Goal: Find specific page/section: Find specific page/section

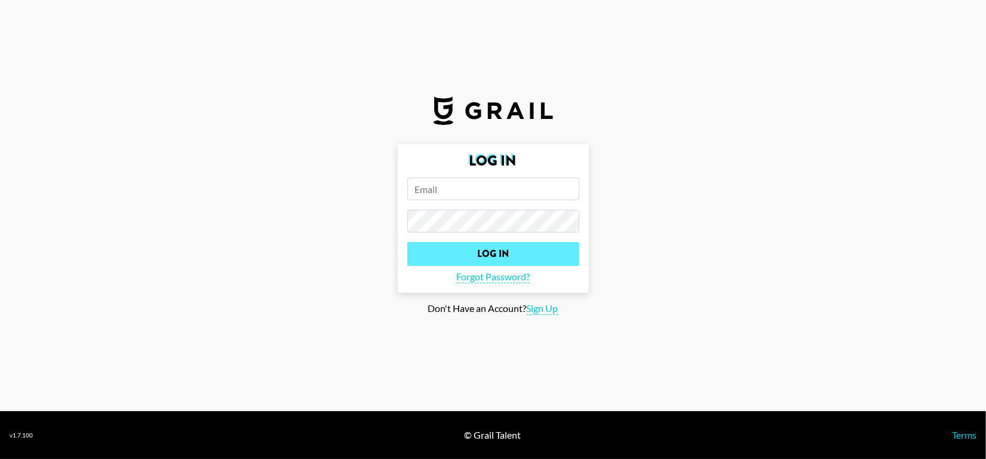
type input "[PERSON_NAME][EMAIL_ADDRESS][PERSON_NAME][PERSON_NAME][DOMAIN_NAME]"
click at [468, 247] on input "Log In" at bounding box center [493, 254] width 172 height 24
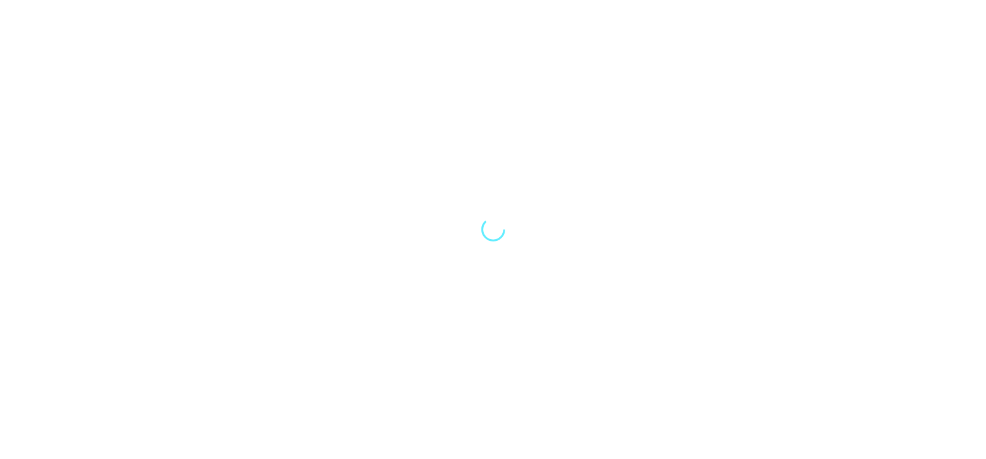
click at [474, 254] on div at bounding box center [493, 229] width 986 height 459
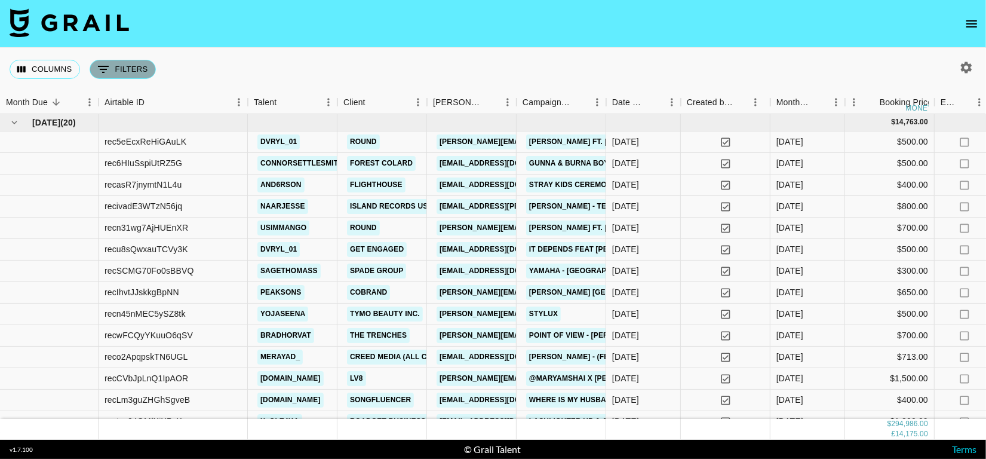
click at [96, 69] on button "0 Filters" at bounding box center [123, 69] width 66 height 19
select select "talentName"
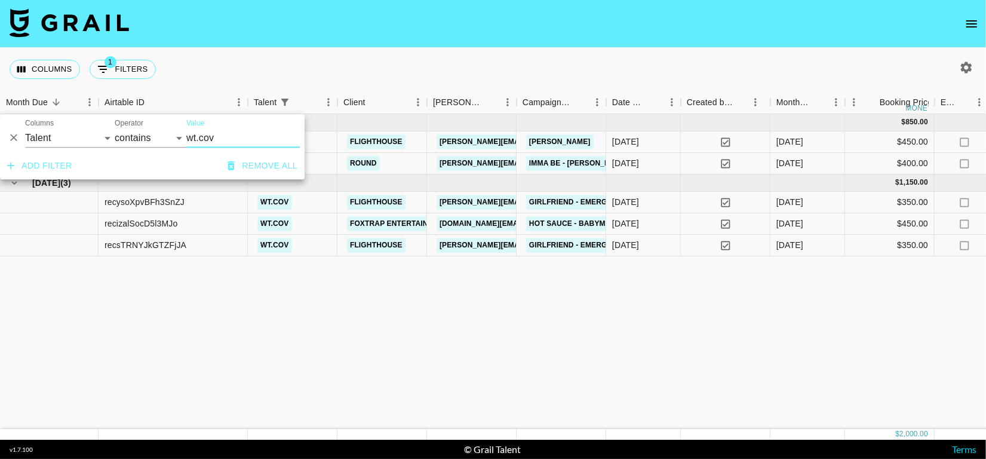
type input "wt.cov"
click at [542, 70] on div "Columns 1 Filters + Booking" at bounding box center [493, 69] width 986 height 43
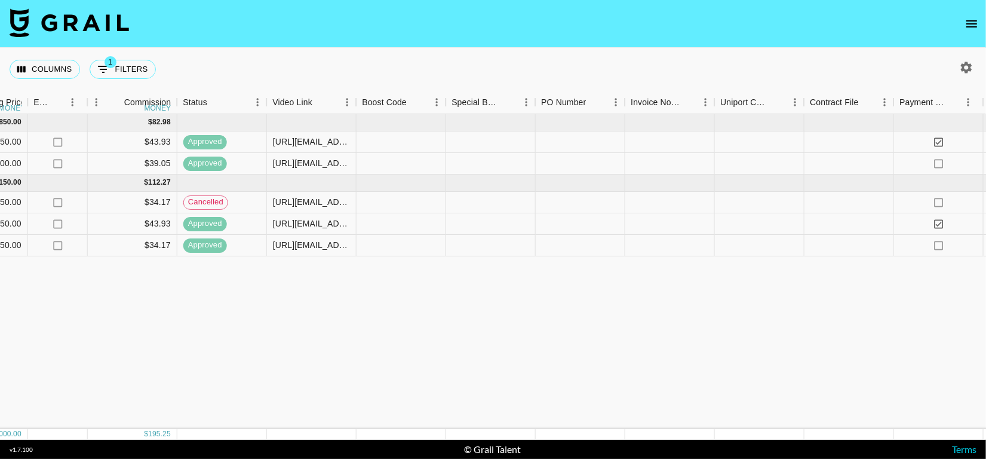
scroll to position [0, 1131]
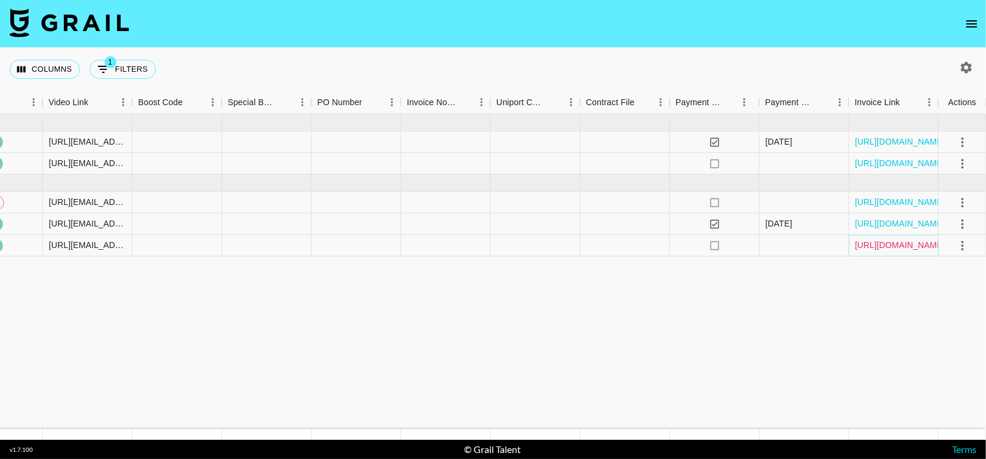
click at [900, 239] on link "[URL][DOMAIN_NAME]" at bounding box center [900, 245] width 90 height 12
